Goal: Book appointment/travel/reservation

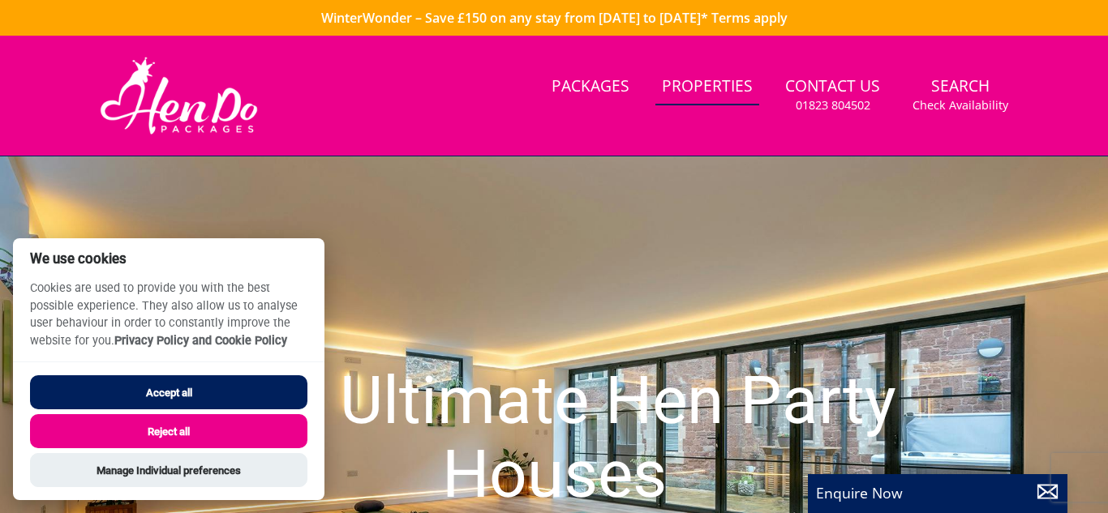
click at [199, 389] on button "Accept all" at bounding box center [168, 392] width 277 height 34
checkbox input "true"
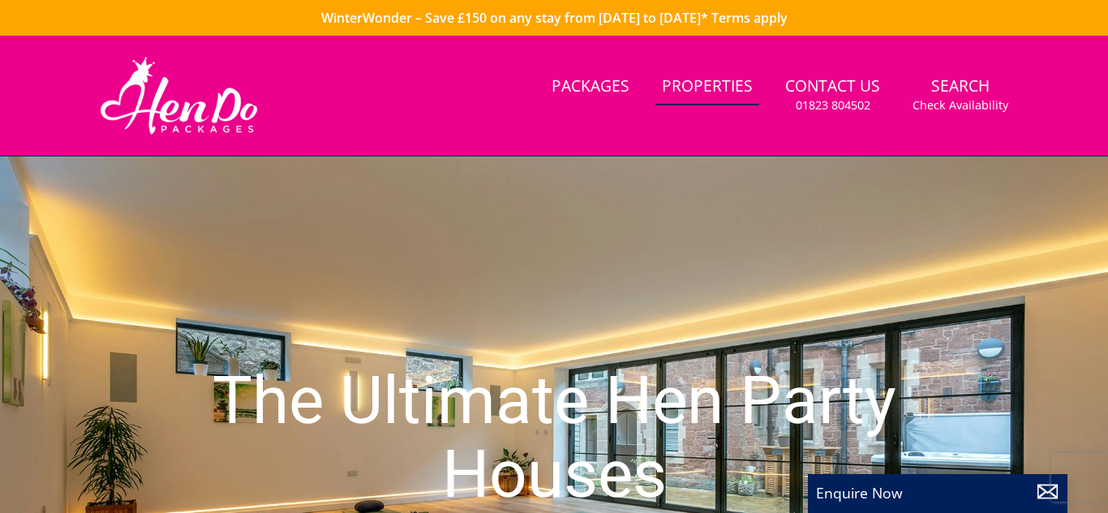
click at [640, 247] on div "The Ultimate Hen Party Houses" at bounding box center [554, 441] width 1108 height 568
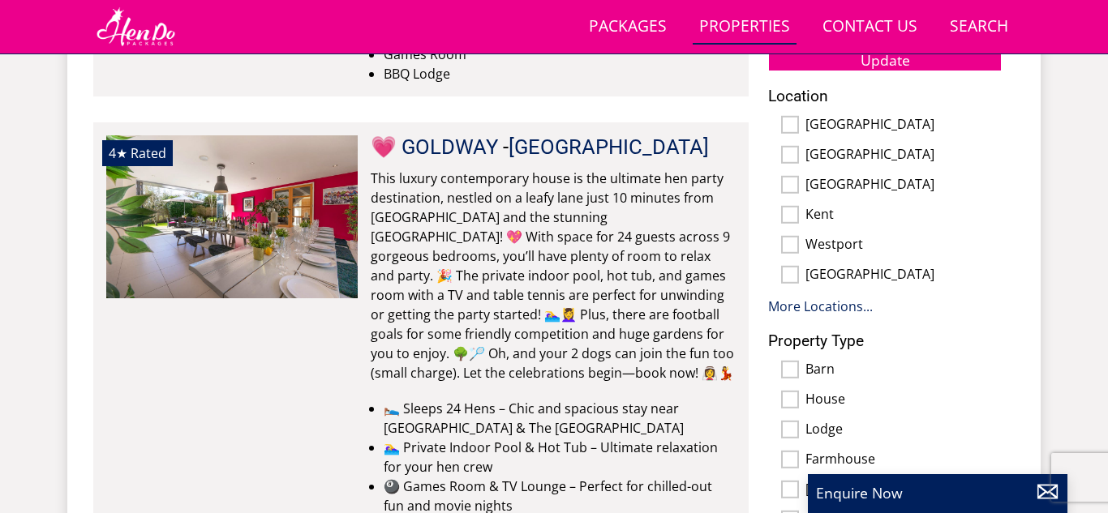
scroll to position [1038, 0]
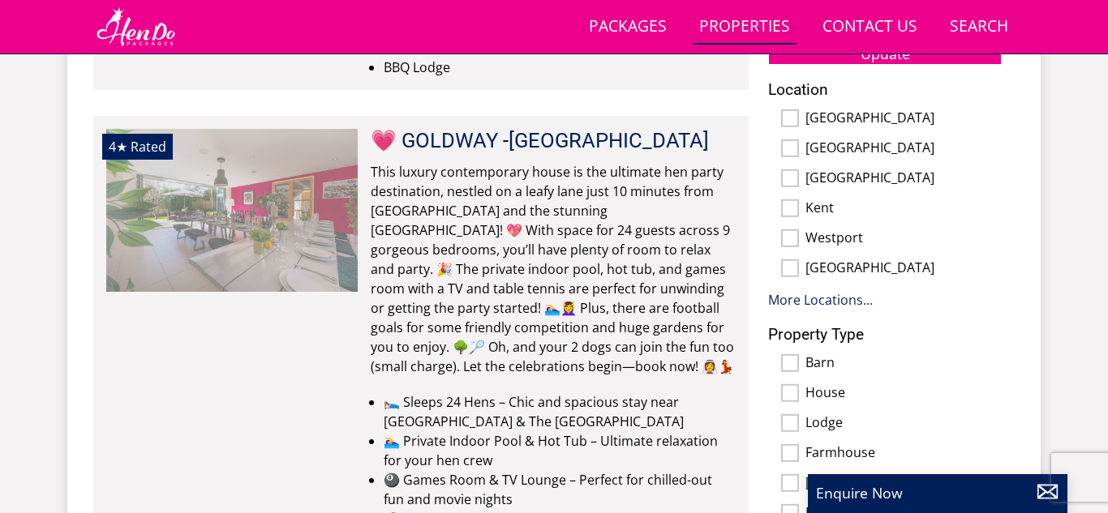
click at [225, 205] on img at bounding box center [231, 210] width 251 height 162
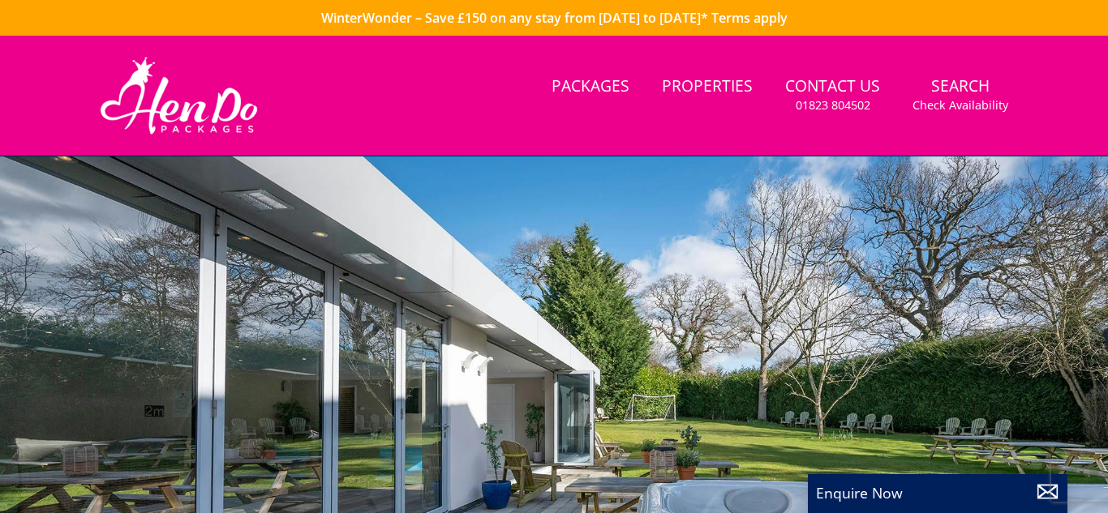
click at [764, 302] on div at bounding box center [554, 441] width 1108 height 568
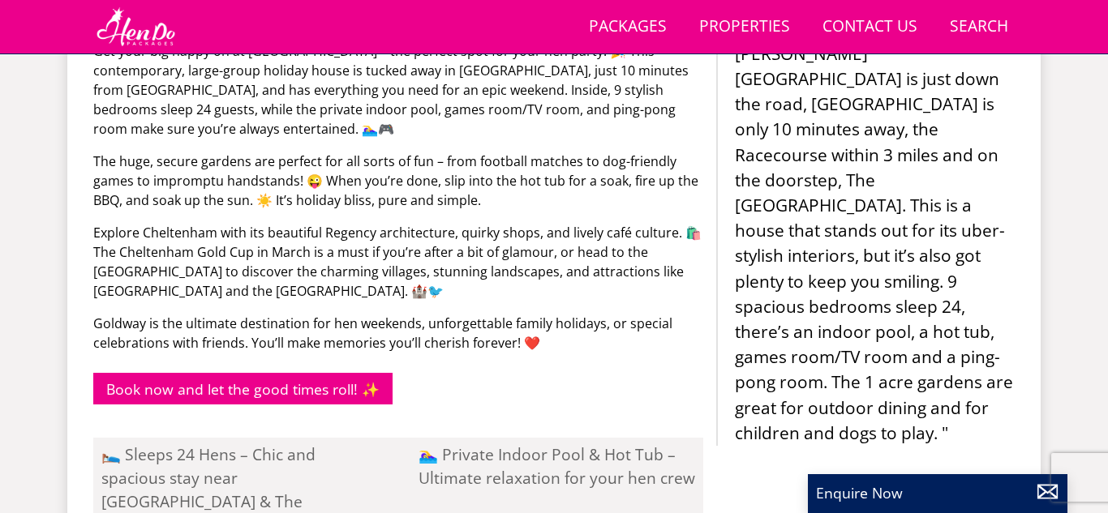
scroll to position [908, 0]
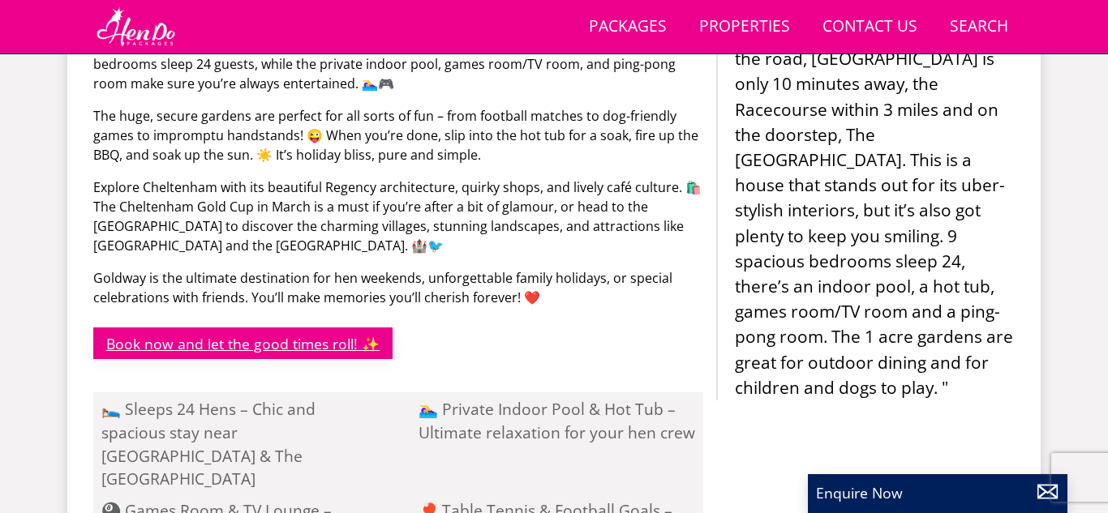
click at [251, 344] on link "Book now and let the good times roll! ✨" at bounding box center [242, 344] width 299 height 32
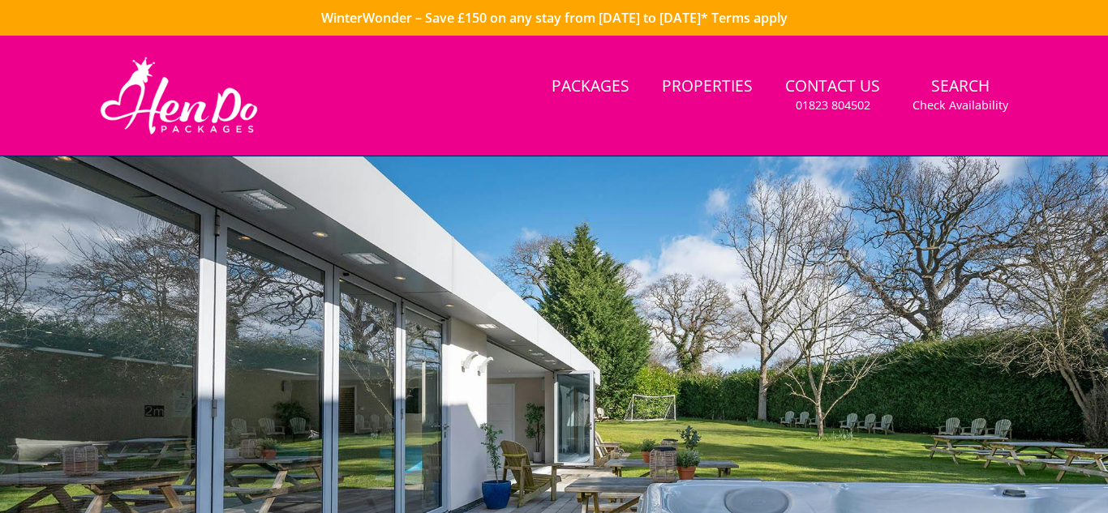
click at [710, 344] on div at bounding box center [554, 441] width 1108 height 568
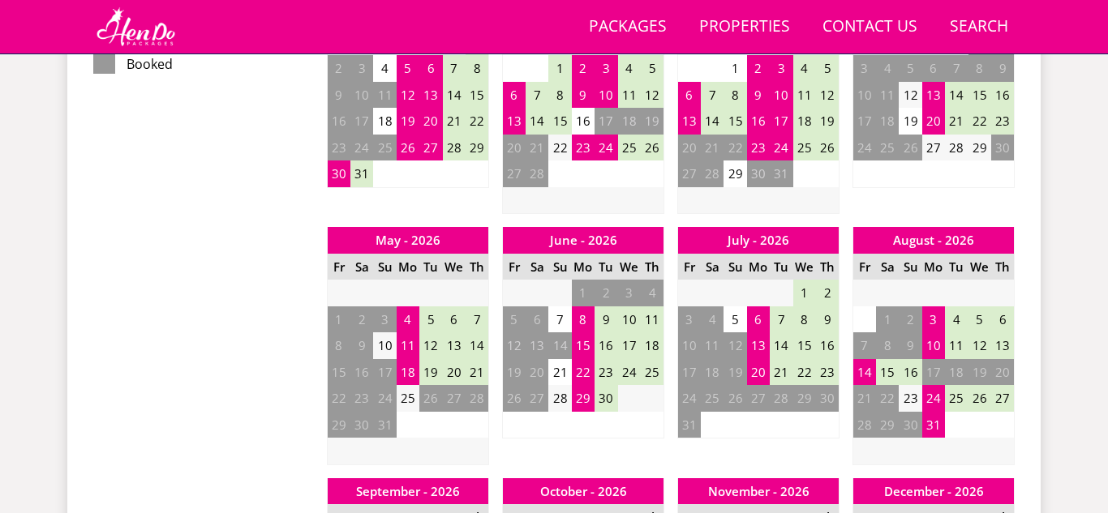
scroll to position [1070, 0]
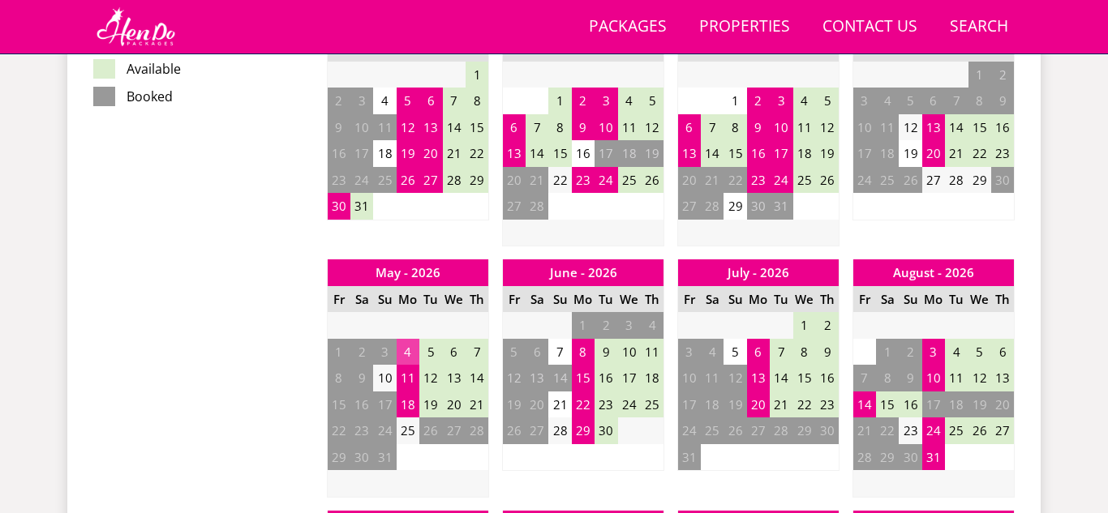
click at [406, 350] on td "4" at bounding box center [408, 352] width 23 height 27
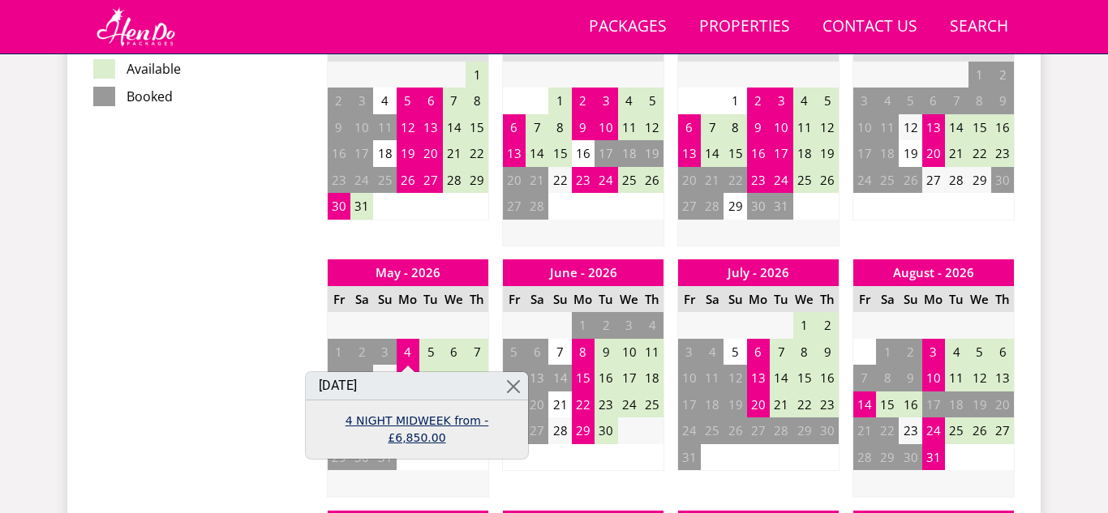
click at [384, 420] on link "4 NIGHT MIDWEEK from - £6,850.00" at bounding box center [416, 430] width 199 height 34
